Goal: Information Seeking & Learning: Find specific page/section

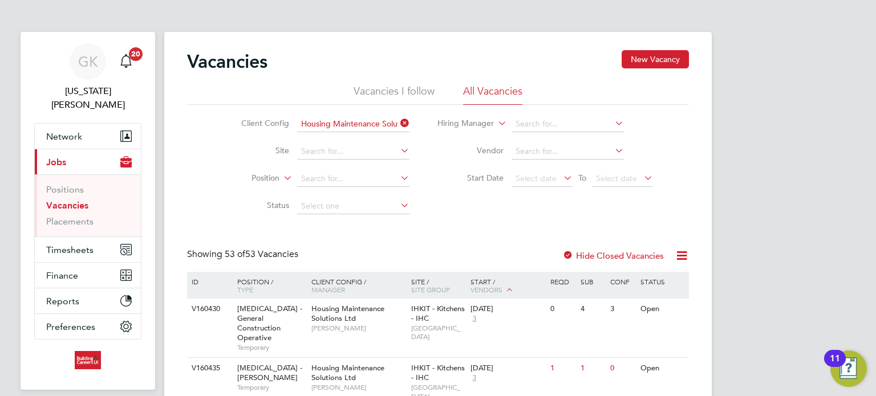
click at [72, 200] on link "Vacancies" at bounding box center [67, 205] width 42 height 11
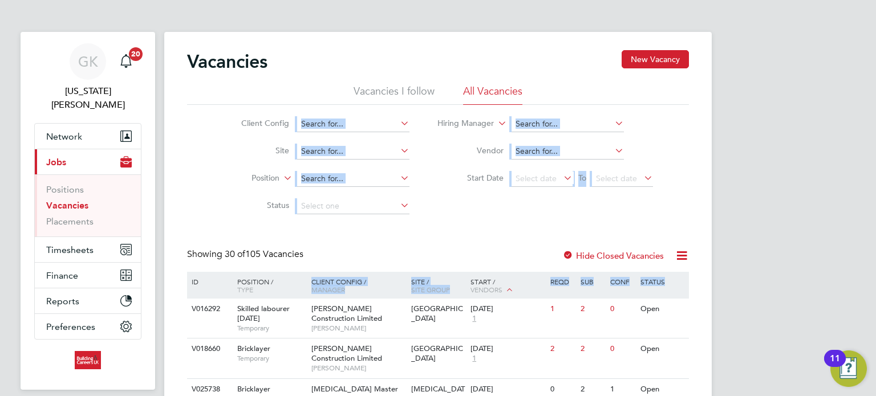
drag, startPoint x: 200, startPoint y: 111, endPoint x: 743, endPoint y: 316, distance: 581.0
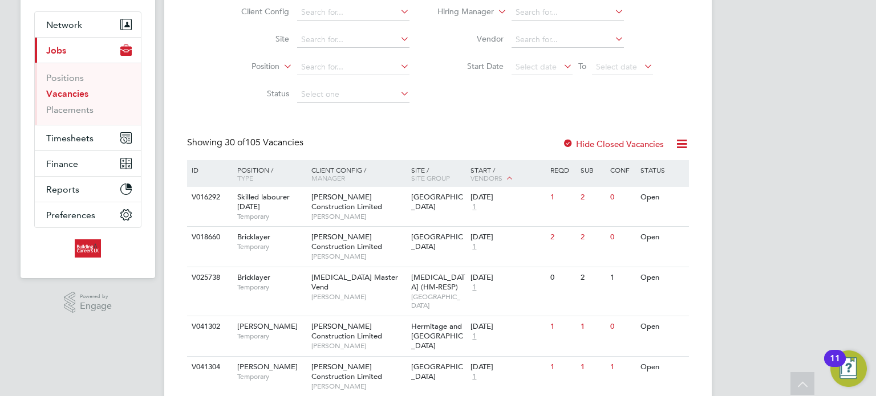
scroll to position [57, 0]
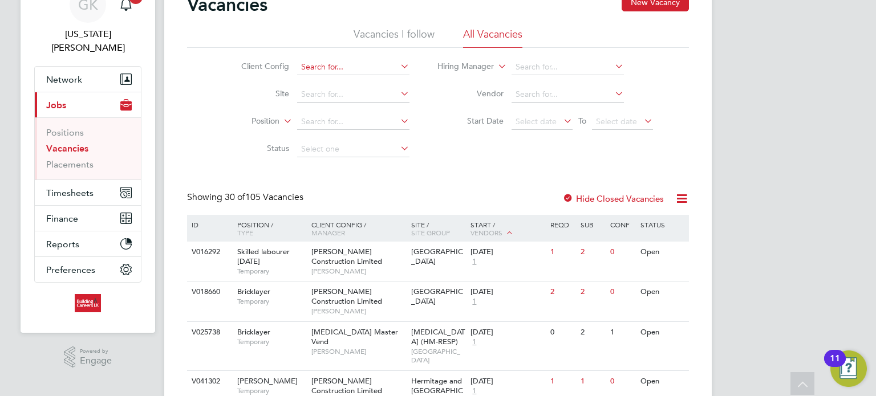
click at [338, 71] on input at bounding box center [353, 67] width 112 height 16
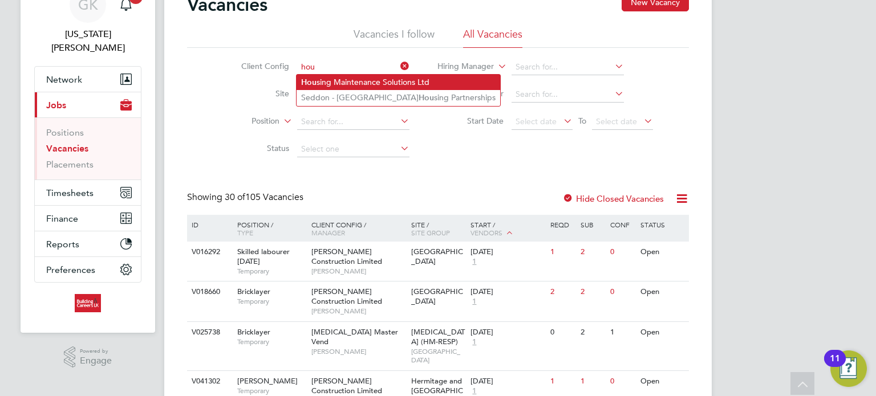
click at [341, 77] on li "Hou sing Maintenance Solutions Ltd" at bounding box center [399, 82] width 204 height 15
type input "Housing Maintenance Solutions Ltd"
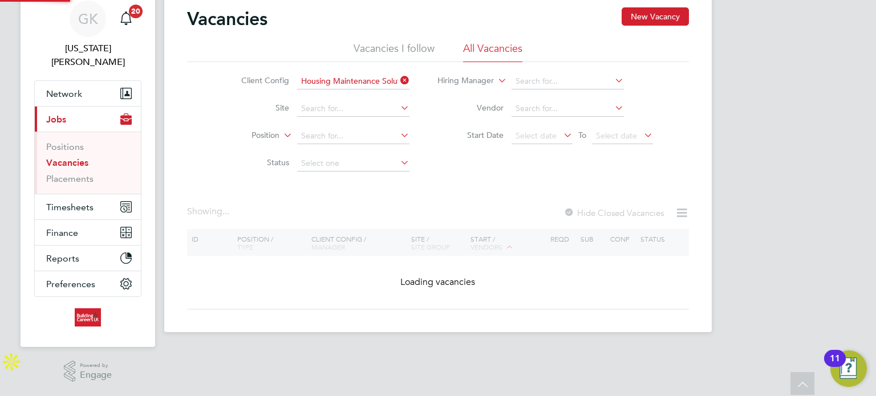
scroll to position [27, 0]
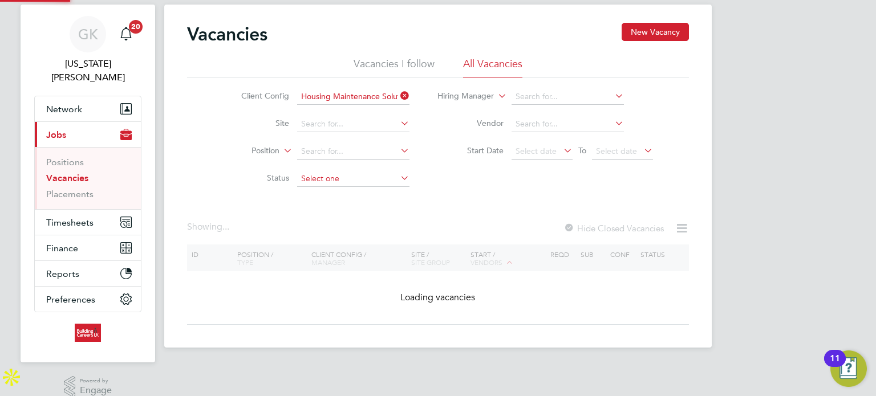
click at [350, 170] on li "Status" at bounding box center [316, 178] width 214 height 27
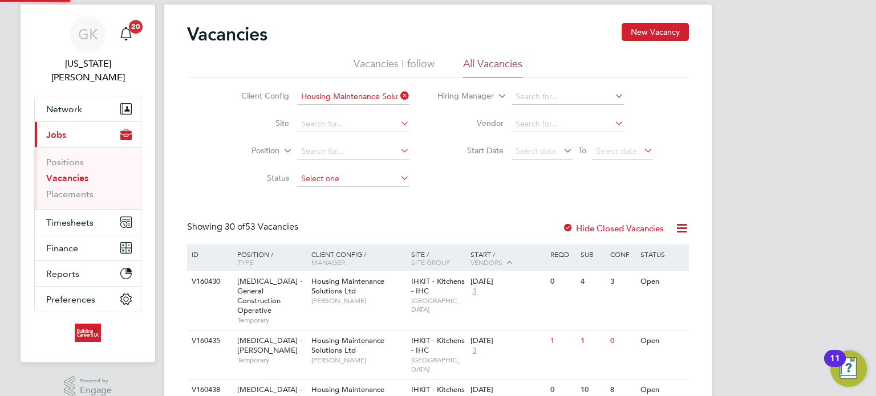
scroll to position [57, 0]
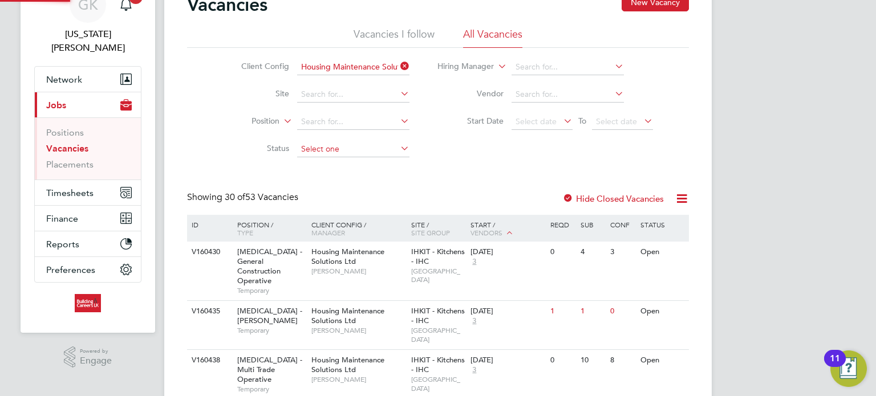
click at [342, 140] on li "Status" at bounding box center [316, 149] width 214 height 27
click at [342, 148] on input at bounding box center [353, 149] width 112 height 16
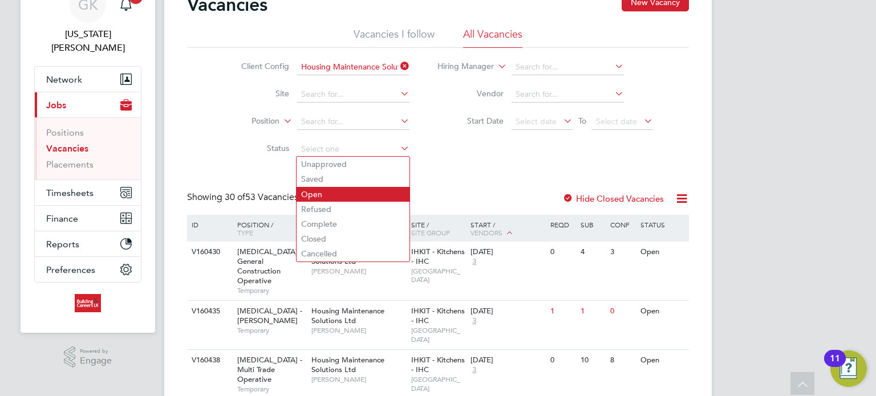
click at [322, 189] on li "Open" at bounding box center [353, 194] width 113 height 15
type input "Open"
